Goal: Communication & Community: Answer question/provide support

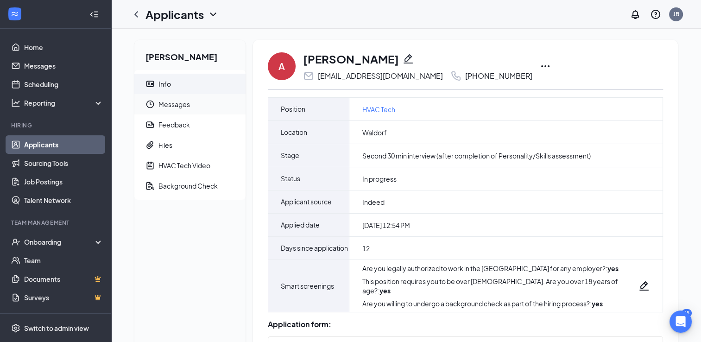
click at [187, 107] on span "Messages" at bounding box center [198, 104] width 80 height 20
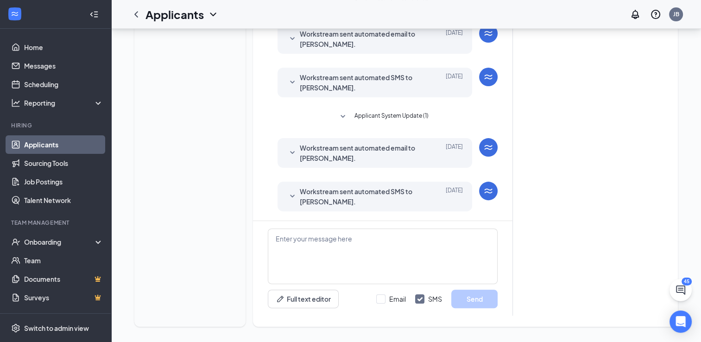
scroll to position [244, 0]
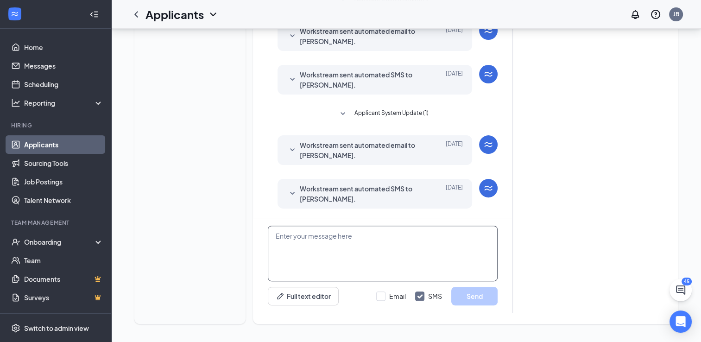
click at [357, 242] on textarea at bounding box center [383, 254] width 230 height 56
click at [314, 237] on textarea "To enrich screen reader interactions, please activate Accessibility in Grammarl…" at bounding box center [383, 254] width 230 height 56
click at [305, 249] on textarea "To enrich screen reader interactions, please activate Accessibility in Grammarl…" at bounding box center [383, 254] width 230 height 56
click at [300, 234] on textarea "To enrich screen reader interactions, please activate Accessibility in Grammarl…" at bounding box center [383, 254] width 230 height 56
paste textarea "Before your interview, please review the following links and have the flowchart…"
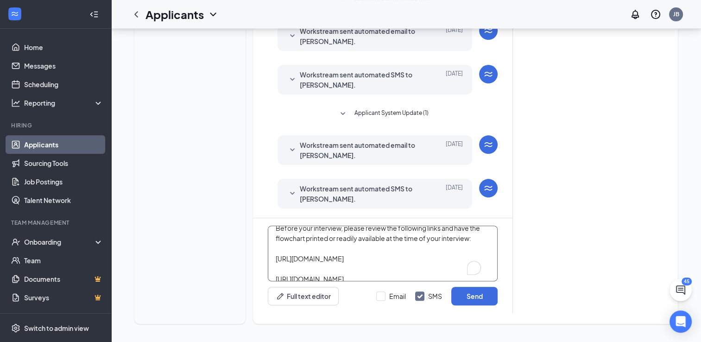
scroll to position [0, 0]
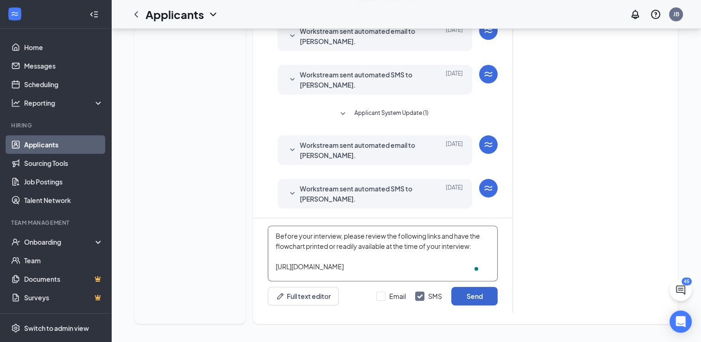
type textarea "Before your interview, please review the following links and have the flowchart…"
click at [478, 300] on button "Send" at bounding box center [474, 296] width 46 height 19
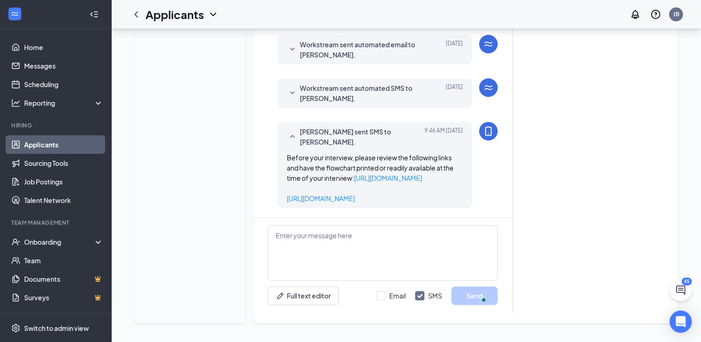
scroll to position [375, 0]
click at [56, 145] on link "Applicants" at bounding box center [63, 144] width 79 height 19
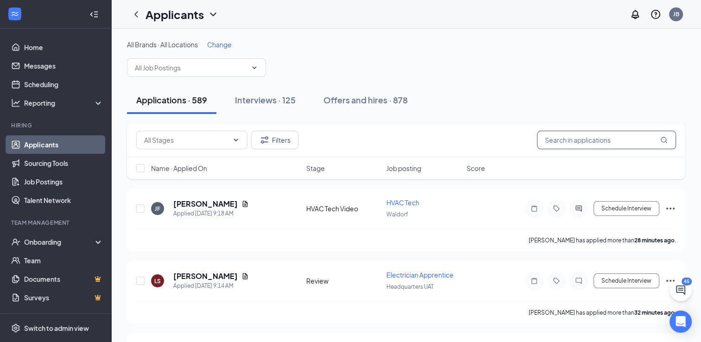
click at [564, 139] on input "text" at bounding box center [606, 140] width 139 height 19
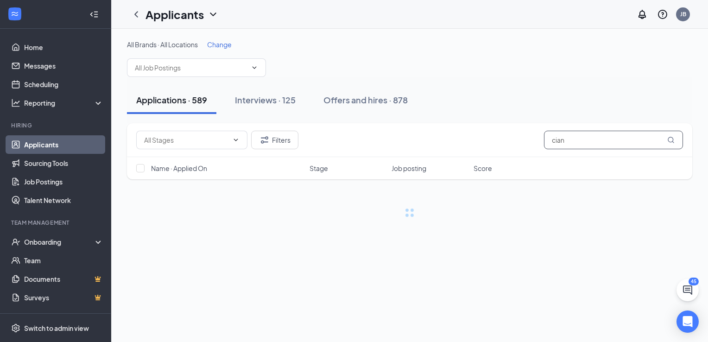
type input "cian"
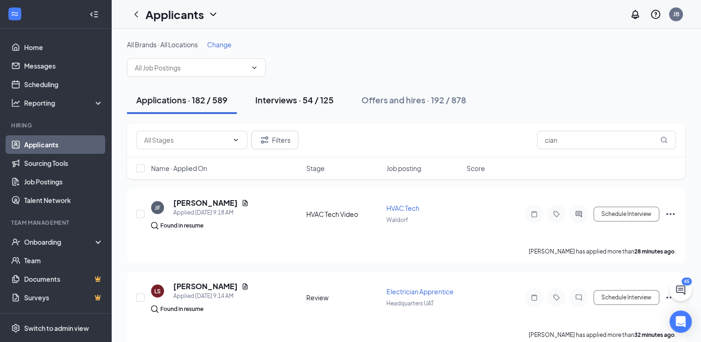
click at [318, 98] on div "Interviews · 54 / 125" at bounding box center [294, 100] width 78 height 12
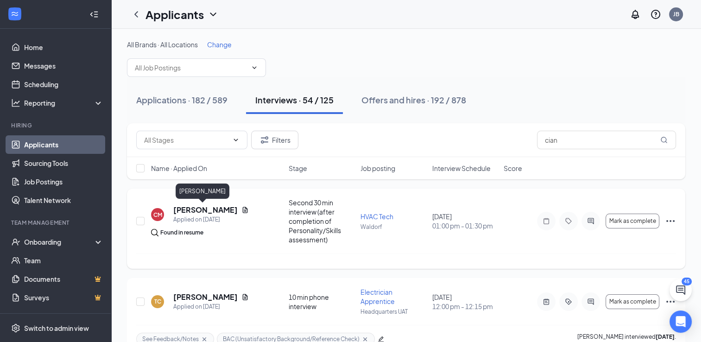
click at [198, 211] on h5 "[PERSON_NAME]" at bounding box center [205, 210] width 64 height 10
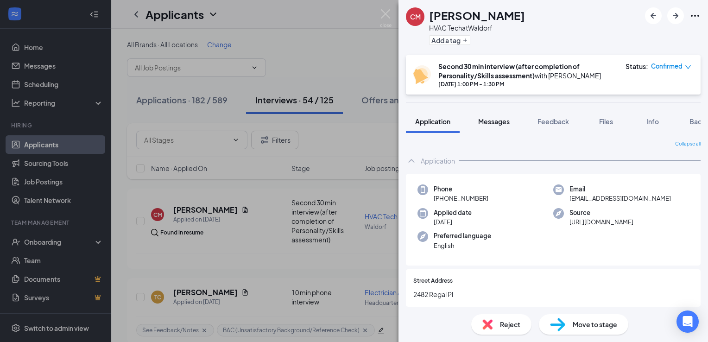
click at [487, 122] on span "Messages" at bounding box center [493, 121] width 31 height 8
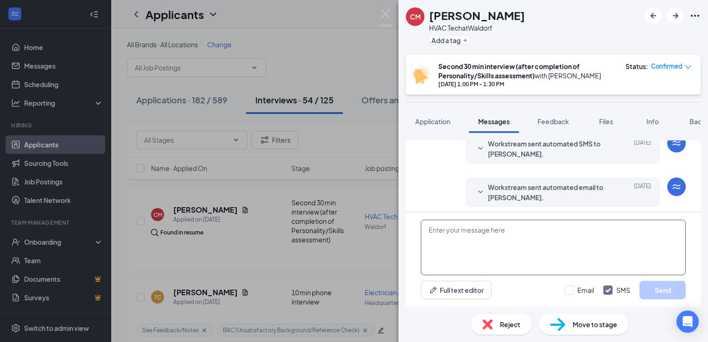
scroll to position [300, 0]
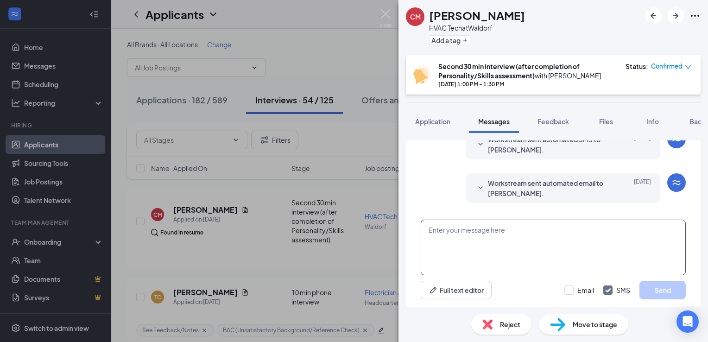
click at [437, 236] on textarea at bounding box center [552, 248] width 265 height 56
paste textarea "Before your interview, please review the following links and have the flowchart…"
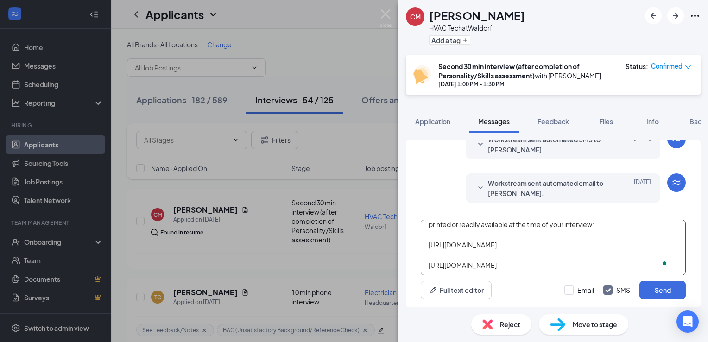
scroll to position [0, 0]
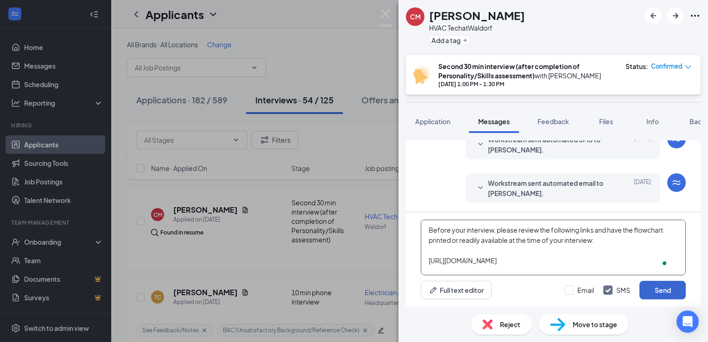
type textarea "Before your interview, please review the following links and have the flowchart…"
click at [658, 295] on button "Send" at bounding box center [662, 290] width 46 height 19
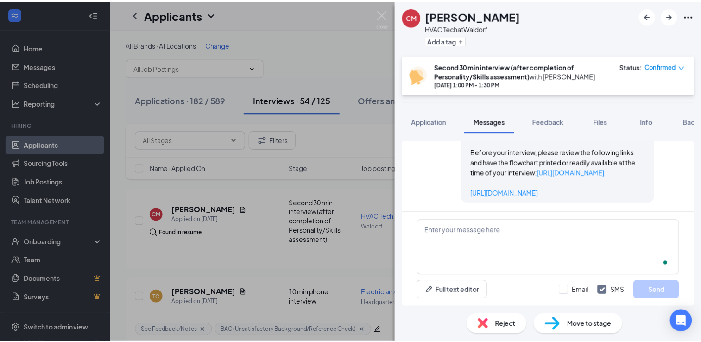
scroll to position [440, 0]
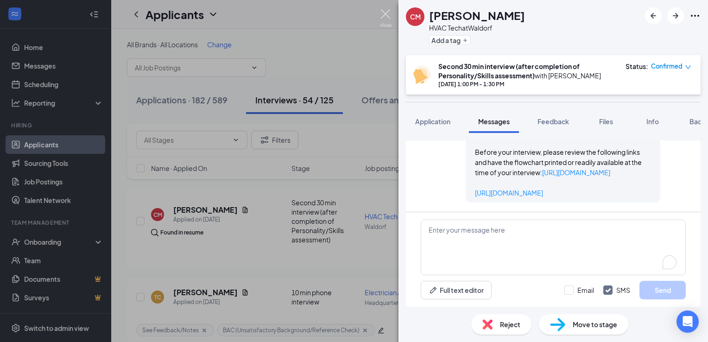
click at [383, 12] on img at bounding box center [386, 18] width 12 height 18
